Goal: Navigation & Orientation: Go to known website

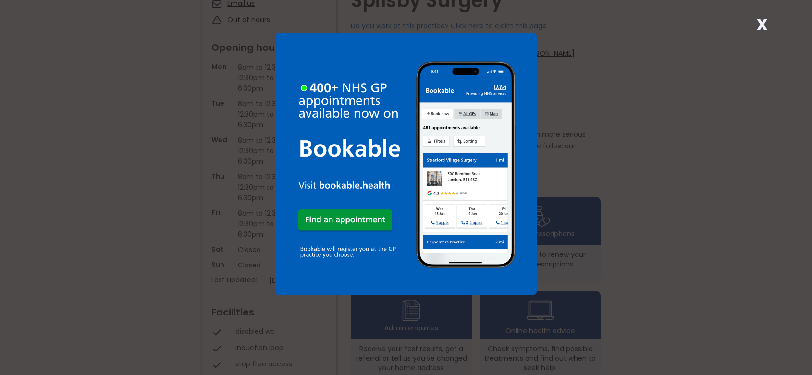
scroll to position [160, 0]
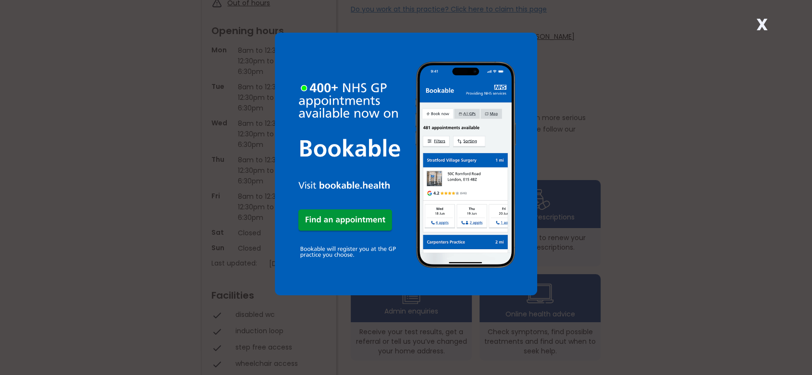
click at [757, 23] on strong "X" at bounding box center [762, 24] width 12 height 23
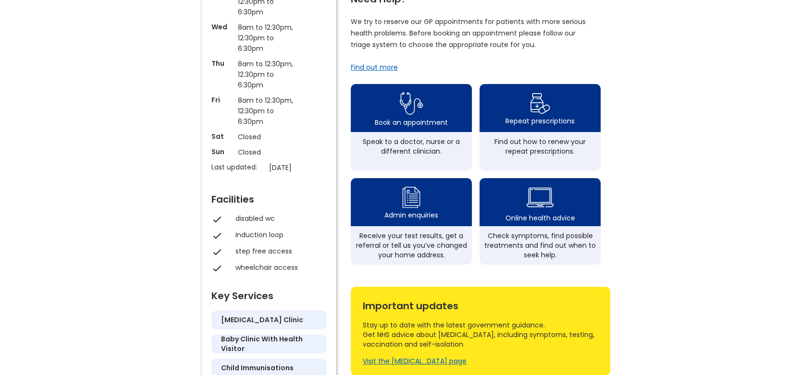
scroll to position [267, 0]
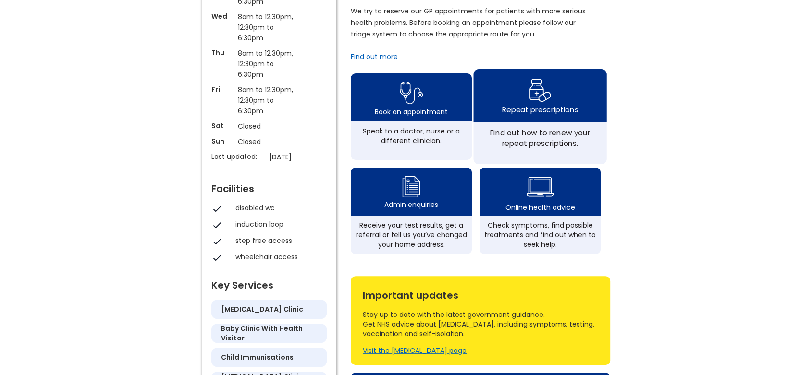
click at [536, 95] on img at bounding box center [539, 90] width 23 height 28
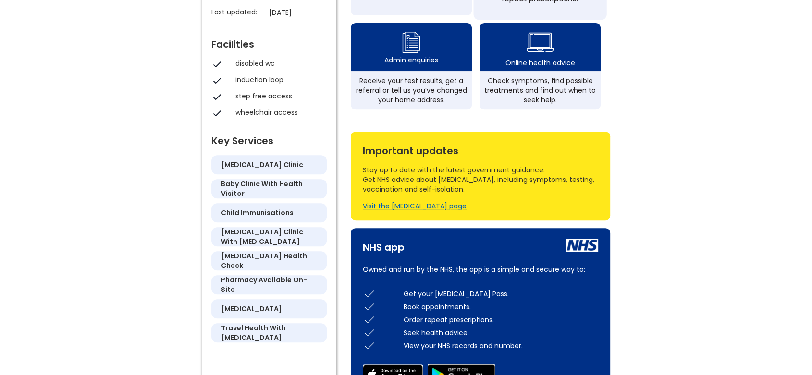
scroll to position [251, 0]
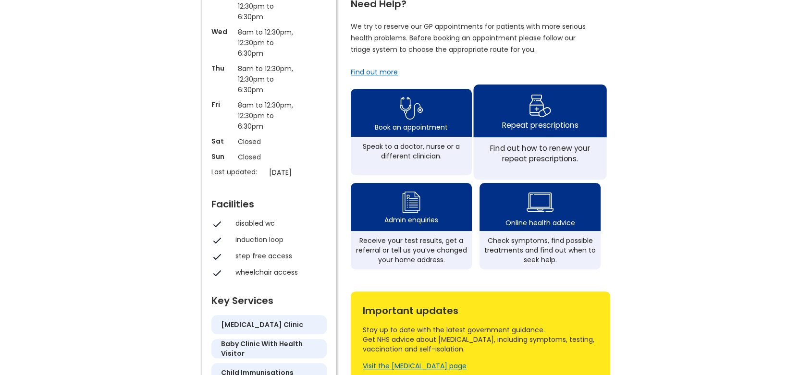
click at [536, 115] on img at bounding box center [539, 106] width 23 height 28
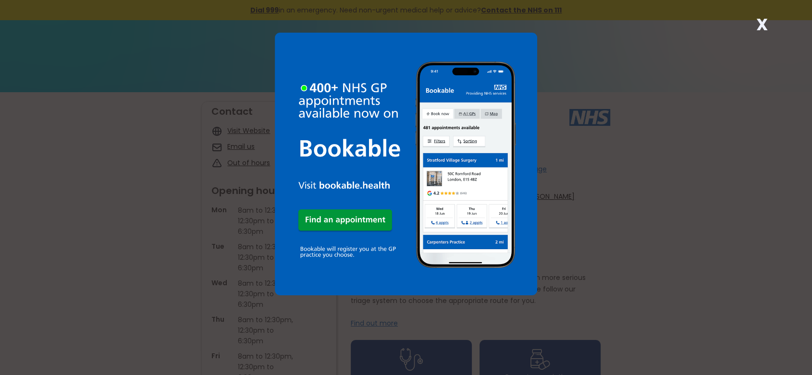
click at [763, 21] on strong "X" at bounding box center [762, 24] width 12 height 23
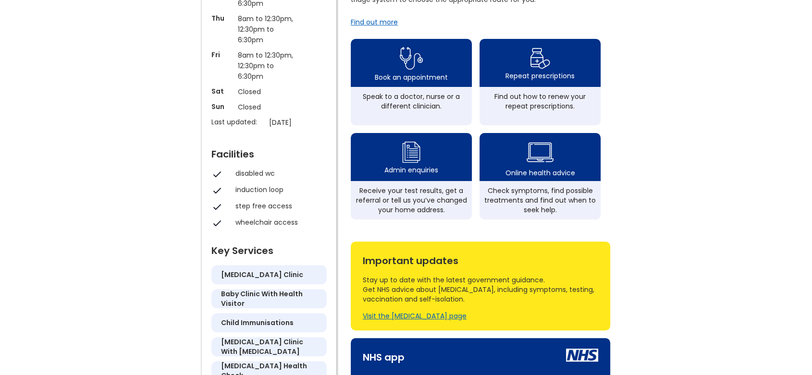
scroll to position [267, 0]
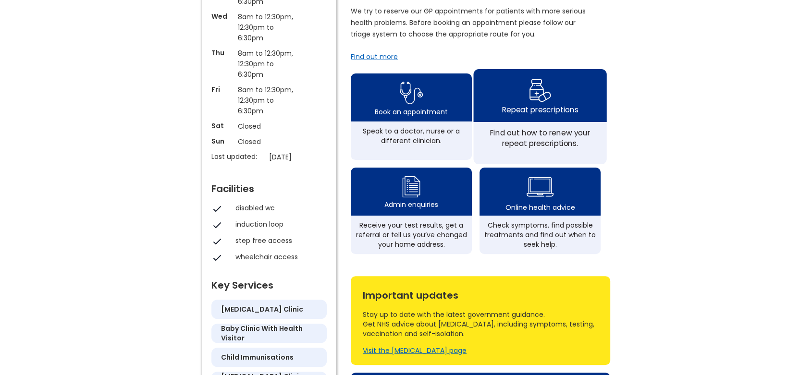
click at [531, 99] on img at bounding box center [539, 90] width 23 height 28
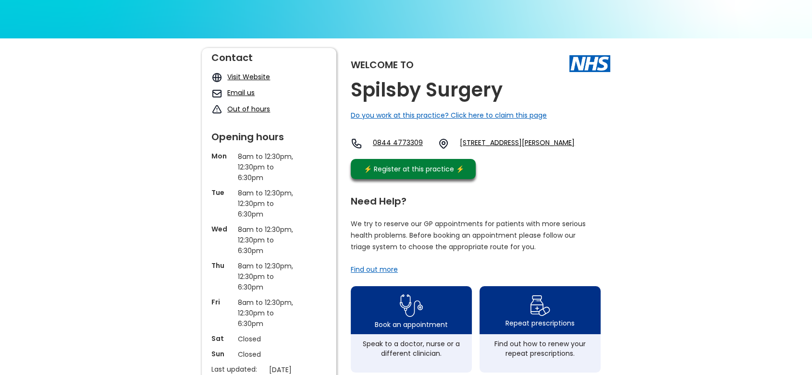
scroll to position [53, 0]
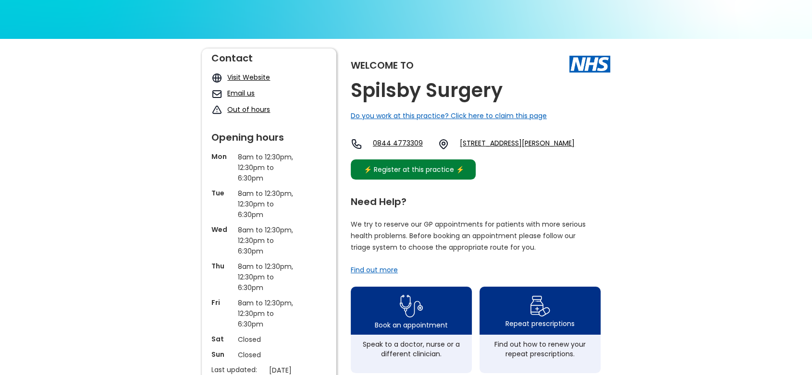
click at [425, 175] on div "⚡️ Register at this practice ⚡️" at bounding box center [413, 169] width 110 height 11
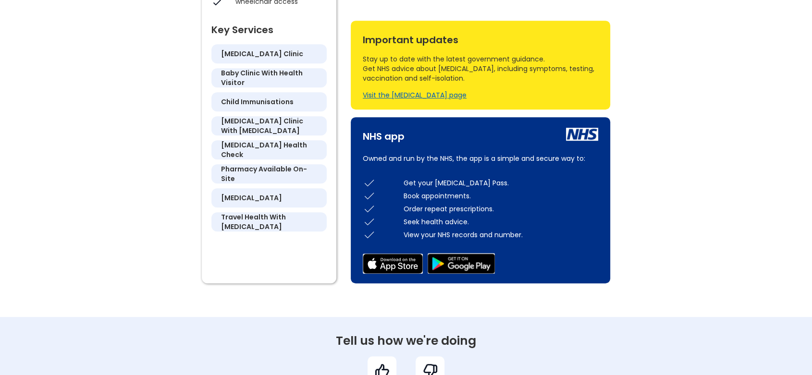
scroll to position [518, 0]
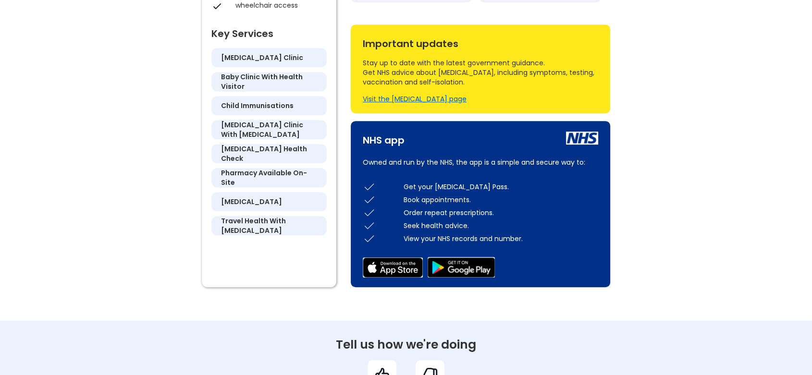
click at [371, 219] on img at bounding box center [369, 212] width 13 height 13
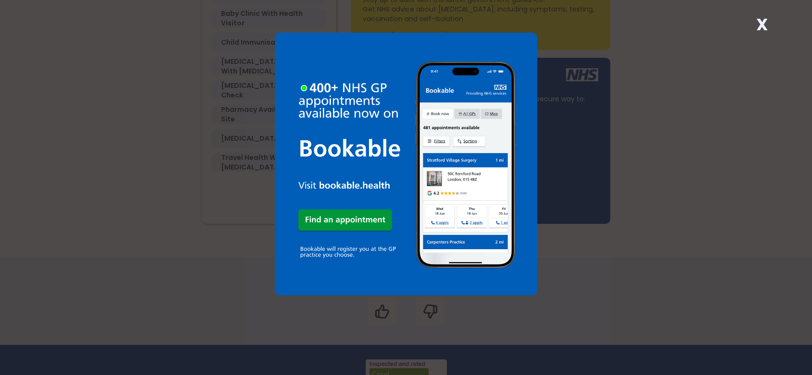
scroll to position [587, 0]
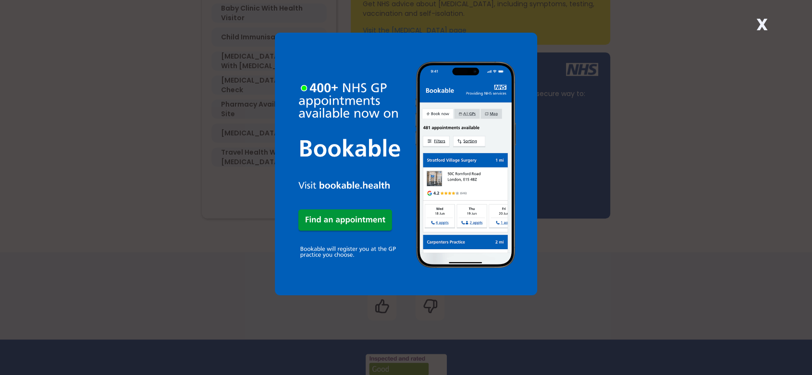
click at [759, 21] on strong "X" at bounding box center [762, 24] width 12 height 23
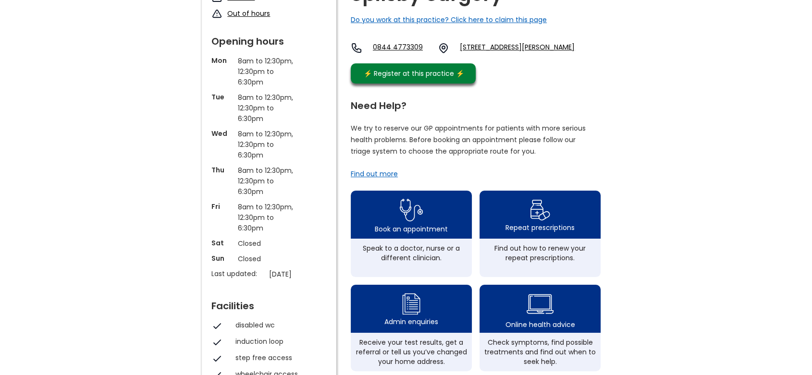
scroll to position [160, 0]
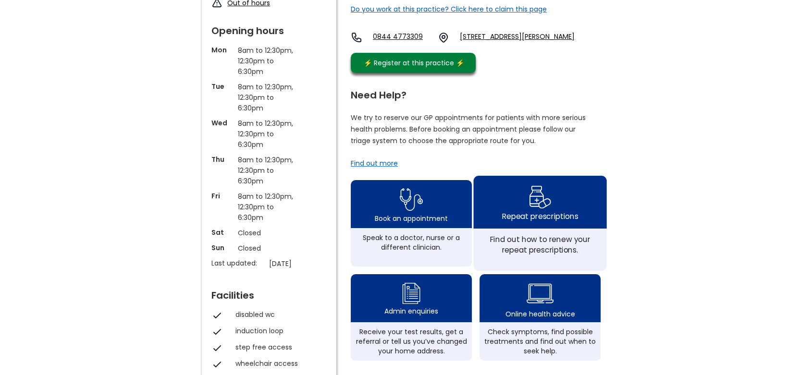
click at [543, 209] on img at bounding box center [539, 197] width 23 height 28
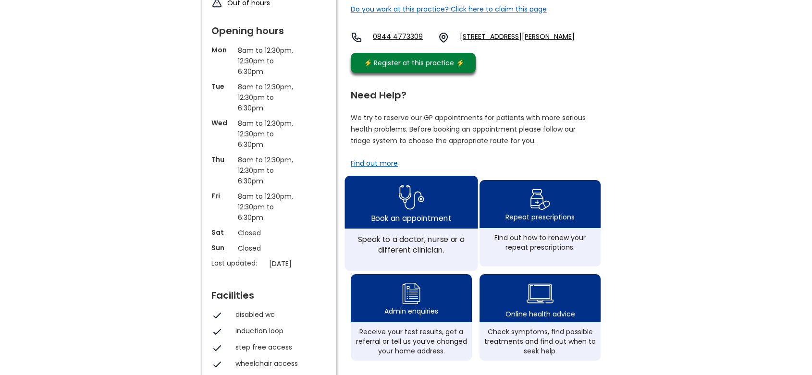
click at [411, 210] on img at bounding box center [411, 197] width 25 height 31
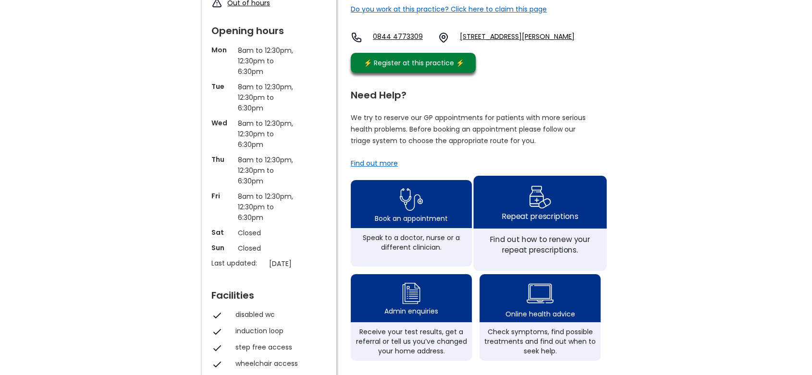
click at [547, 203] on img at bounding box center [539, 197] width 23 height 28
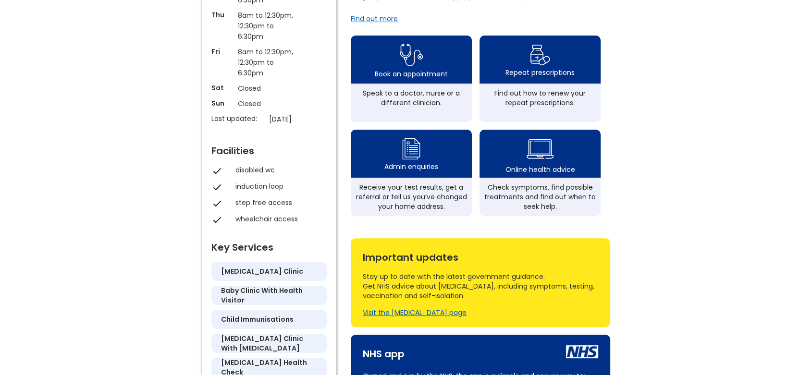
scroll to position [0, 0]
